Goal: Navigation & Orientation: Find specific page/section

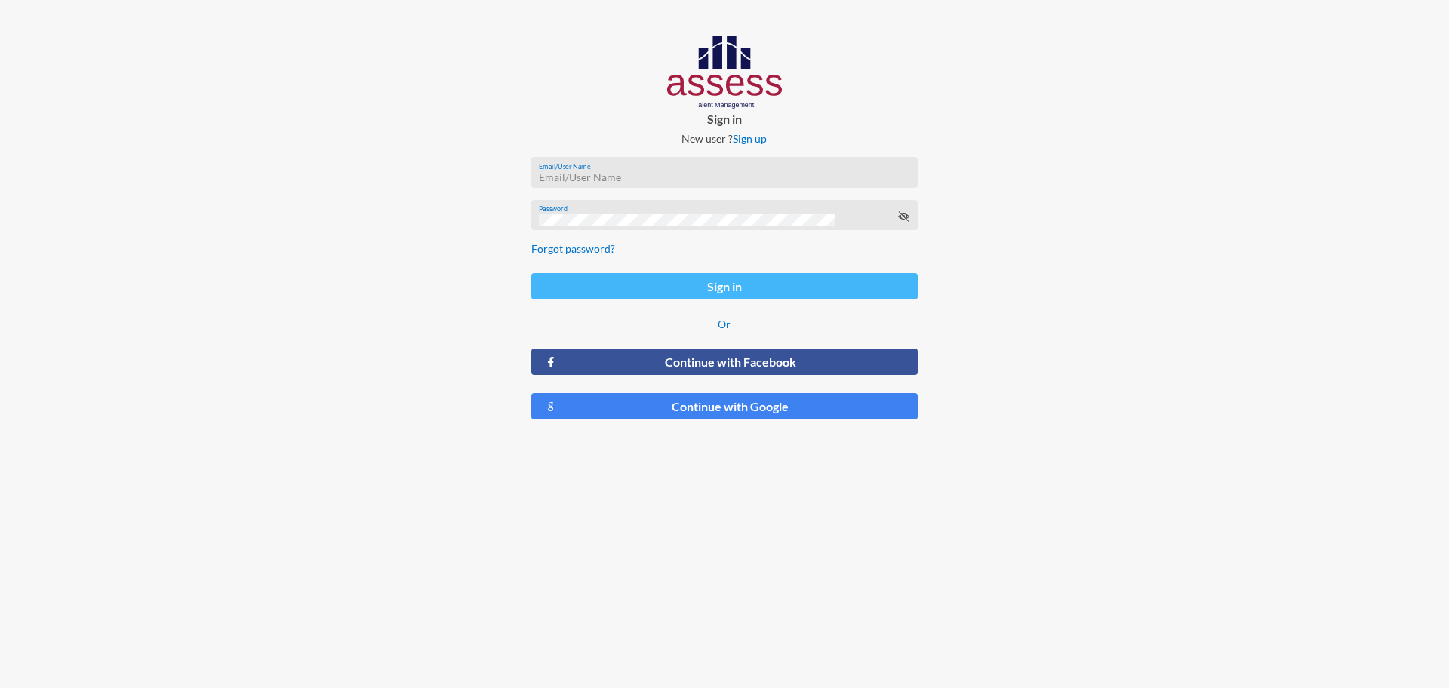
type input "SafaaHosni"
click at [687, 290] on button "Sign in" at bounding box center [724, 286] width 386 height 26
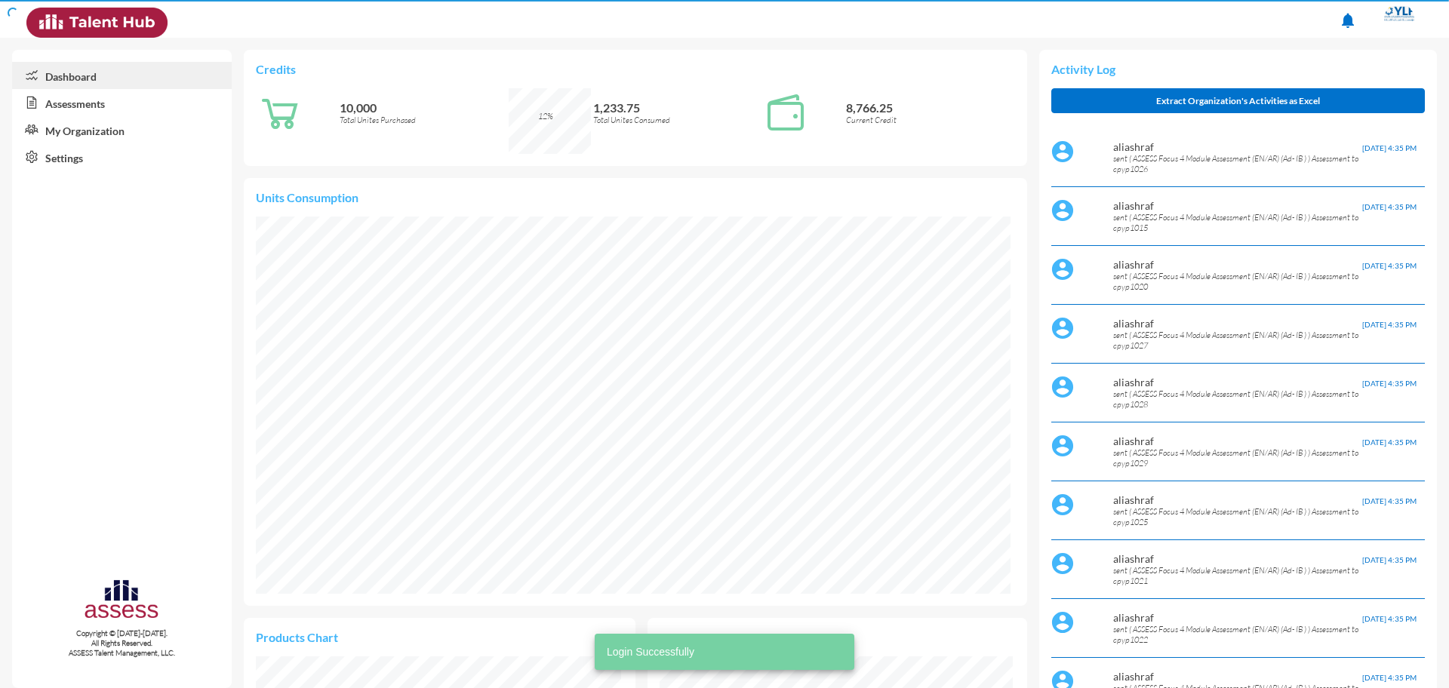
scroll to position [177, 353]
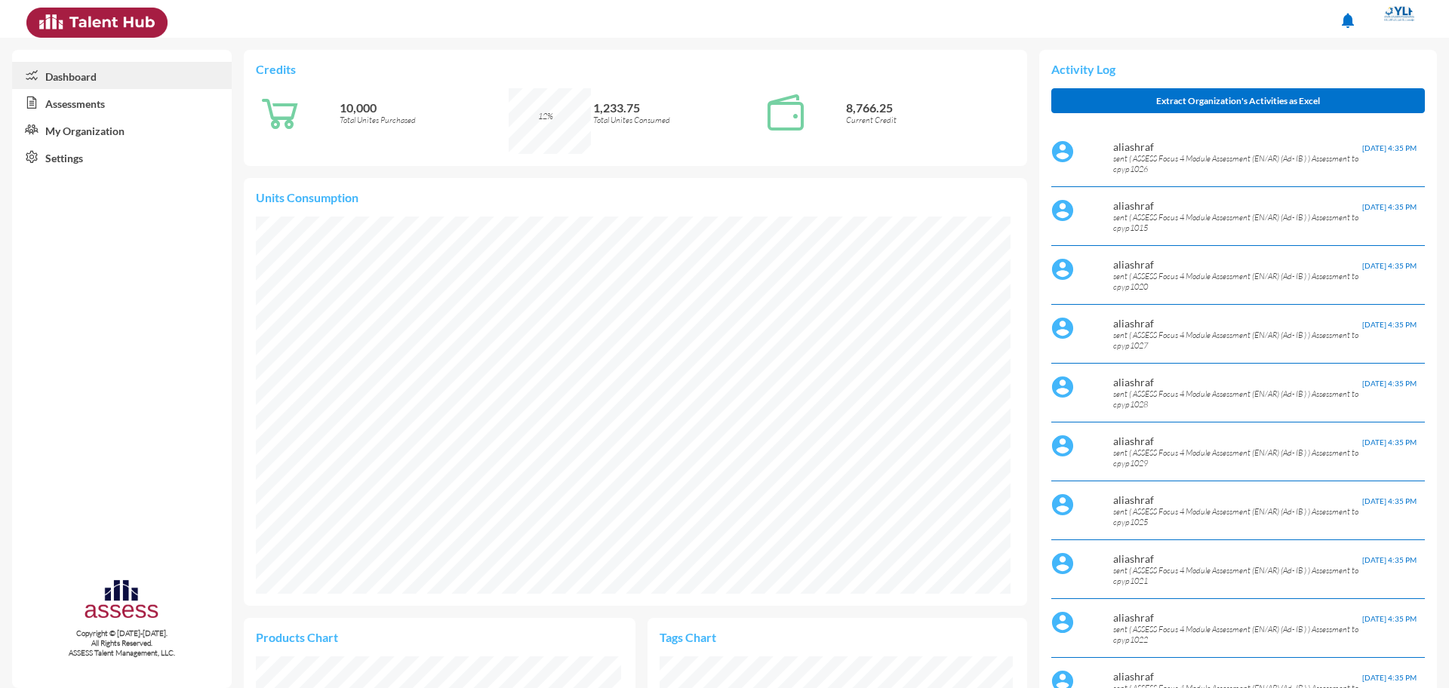
click at [101, 128] on link "My Organization" at bounding box center [122, 129] width 220 height 27
